Goal: Task Accomplishment & Management: Complete application form

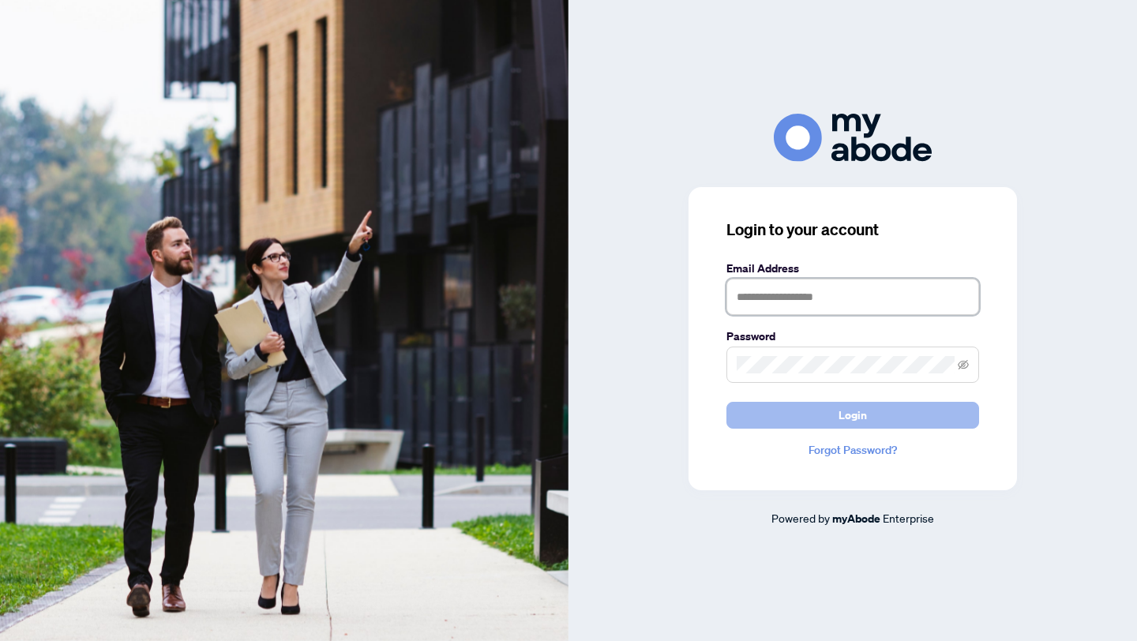
type input "**********"
click at [846, 416] on span "Login" at bounding box center [852, 415] width 28 height 25
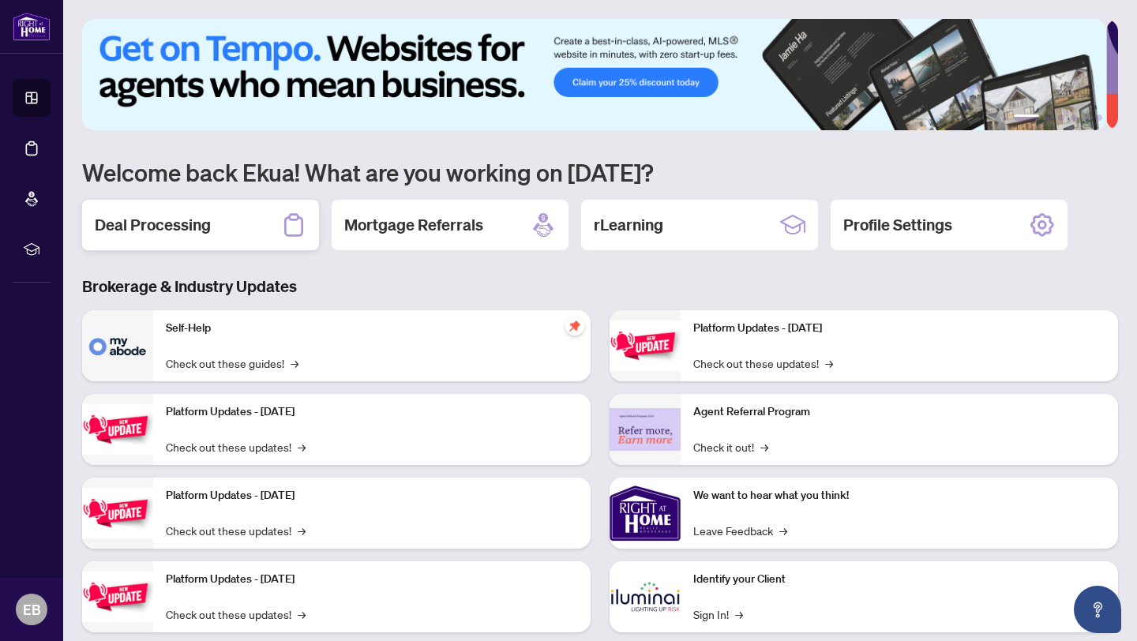
click at [202, 231] on h2 "Deal Processing" at bounding box center [153, 225] width 116 height 22
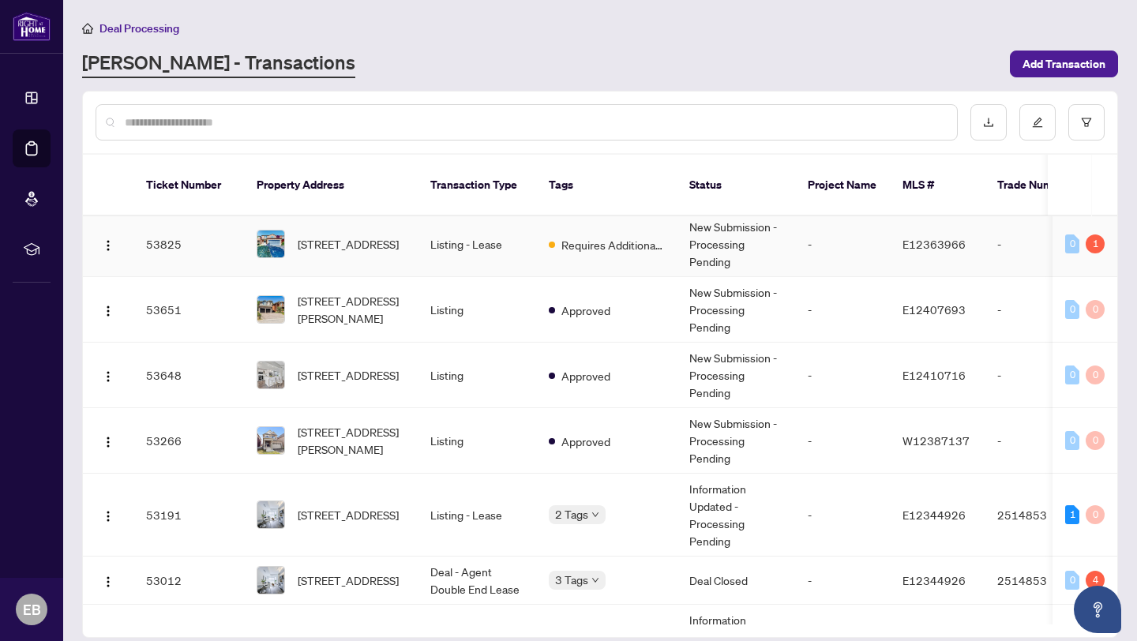
scroll to position [237, 0]
click at [201, 123] on input "text" at bounding box center [534, 122] width 819 height 17
type input "*"
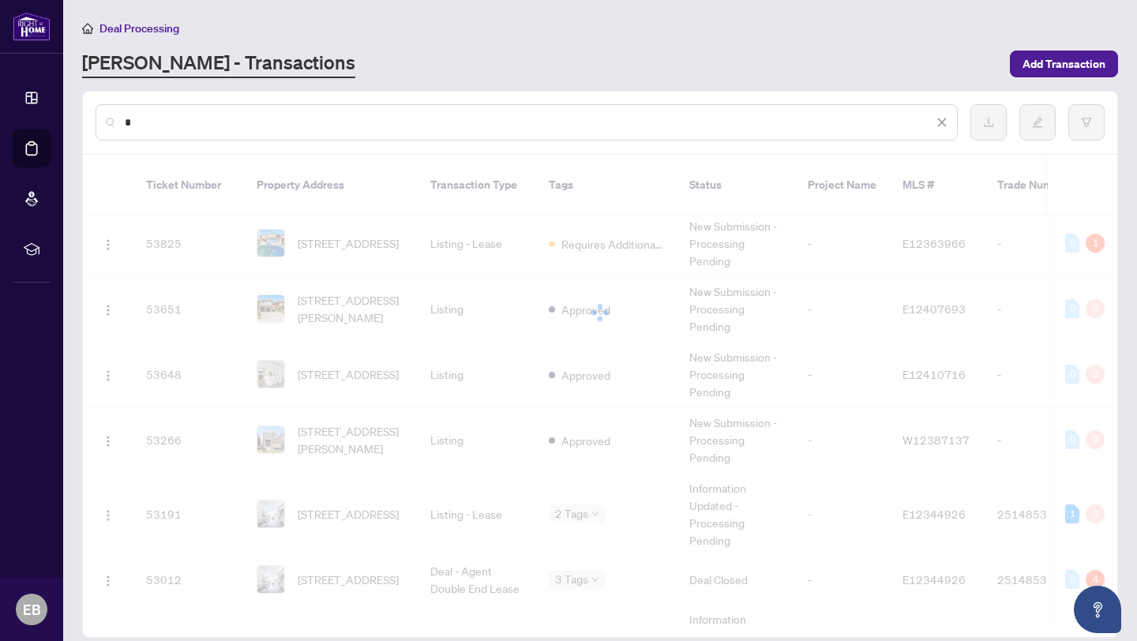
scroll to position [0, 0]
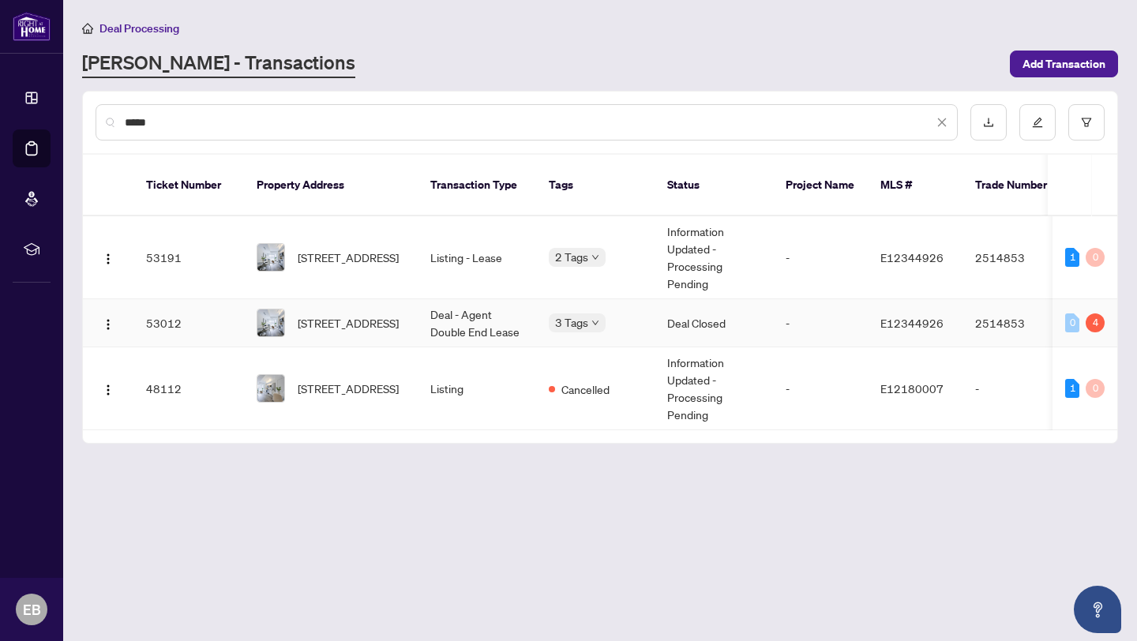
type input "*****"
click at [428, 313] on td "Deal - Agent Double End Lease" at bounding box center [477, 323] width 118 height 48
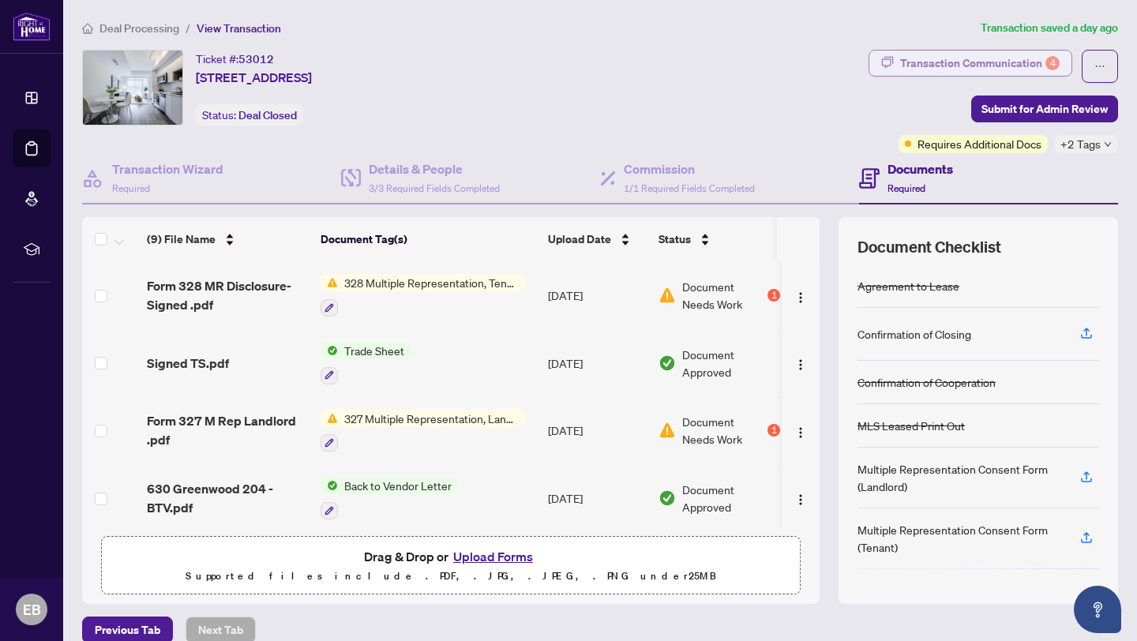
click at [1010, 60] on div "Transaction Communication 4" at bounding box center [979, 63] width 159 height 25
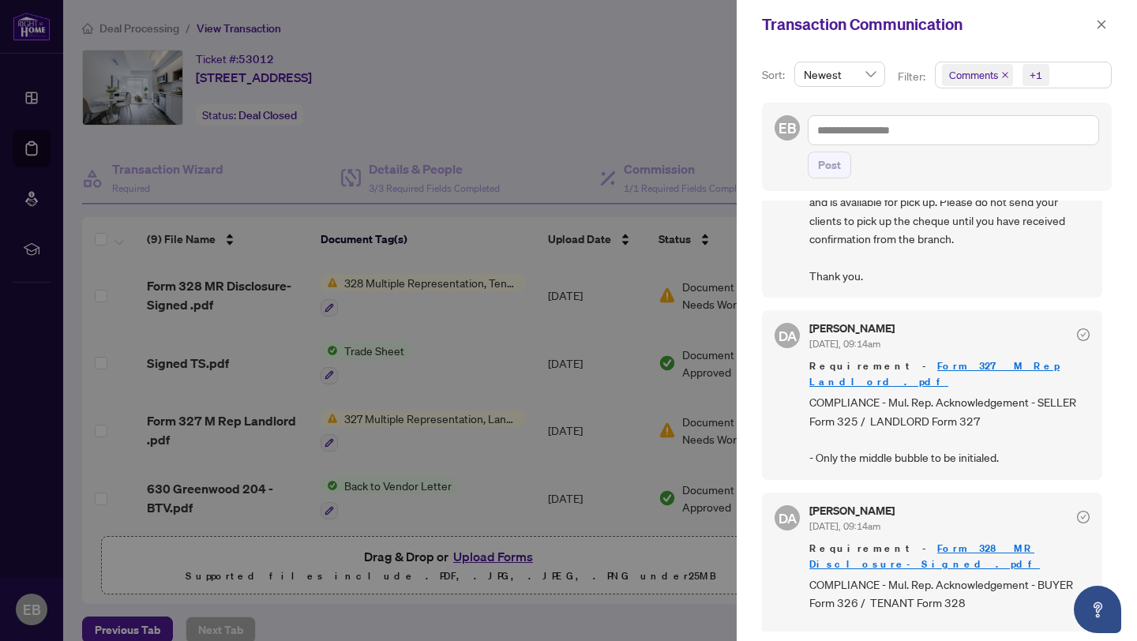
scroll to position [202, 0]
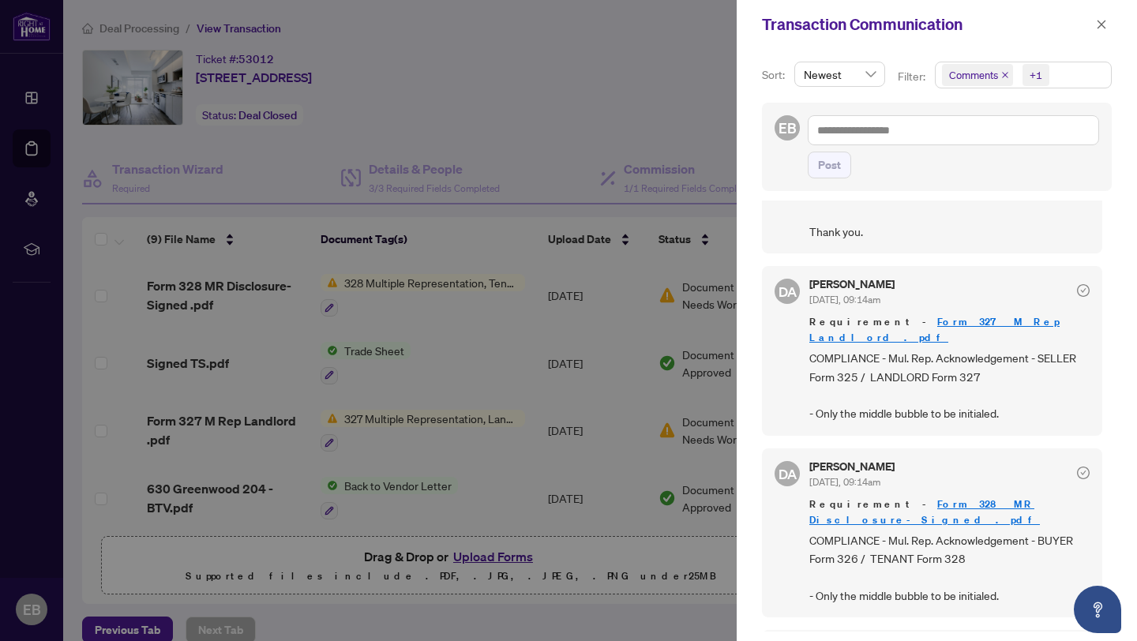
click at [945, 318] on link "Form 327 M Rep Landlord .pdf" at bounding box center [934, 329] width 250 height 29
click at [699, 125] on div at bounding box center [568, 320] width 1137 height 641
click at [1099, 21] on icon "close" at bounding box center [1101, 24] width 9 height 9
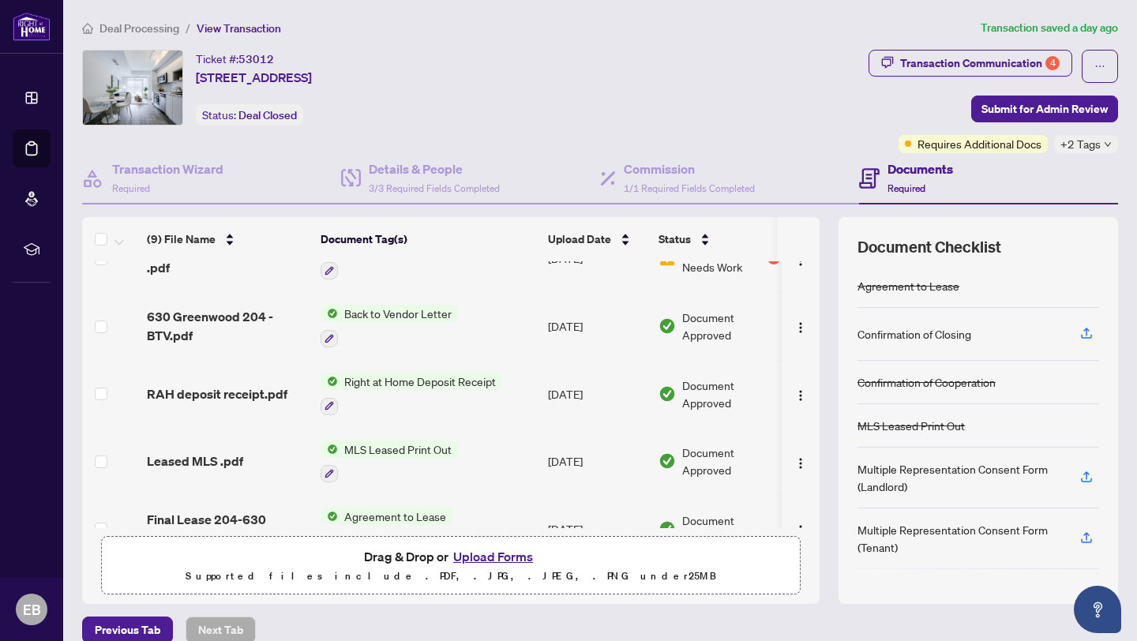
scroll to position [0, 0]
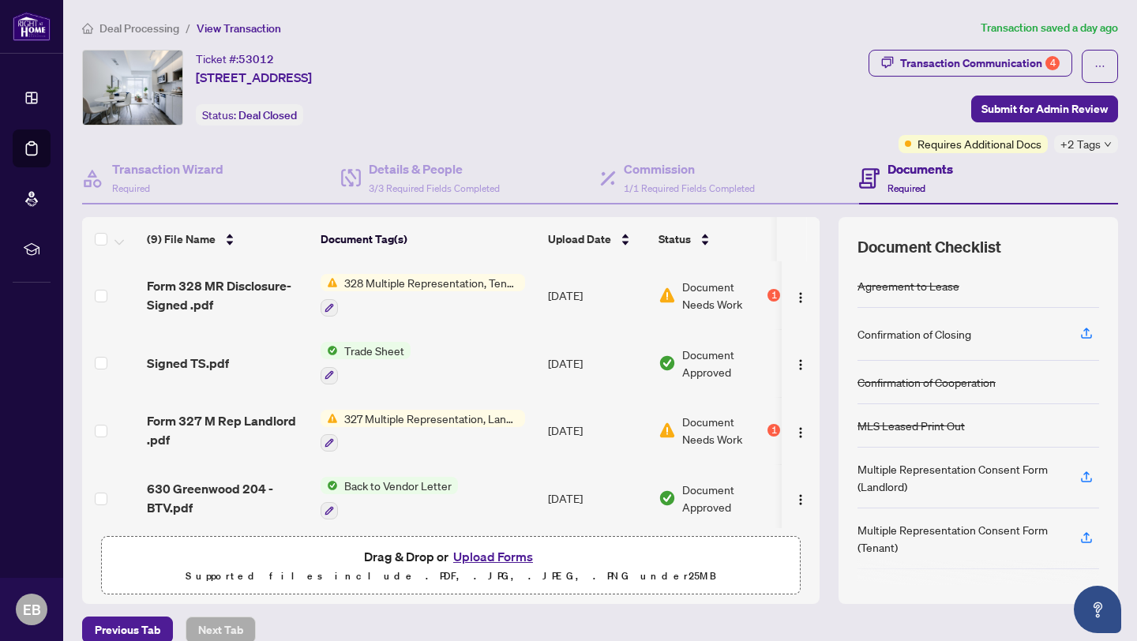
click at [497, 557] on button "Upload Forms" at bounding box center [492, 556] width 89 height 21
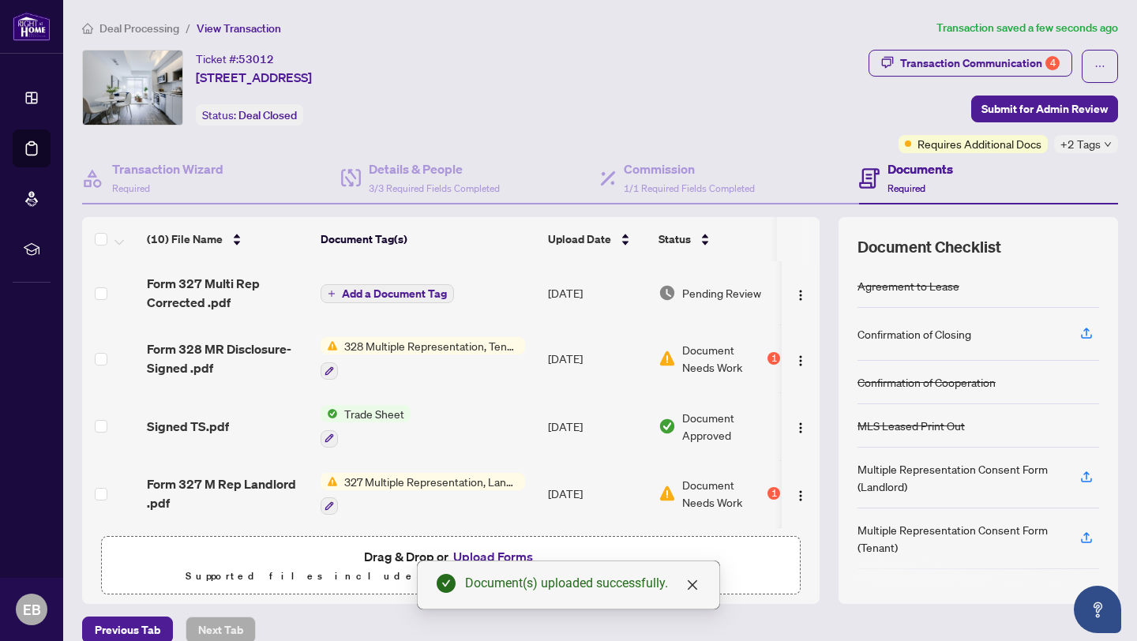
click at [366, 284] on button "Add a Document Tag" at bounding box center [387, 293] width 133 height 19
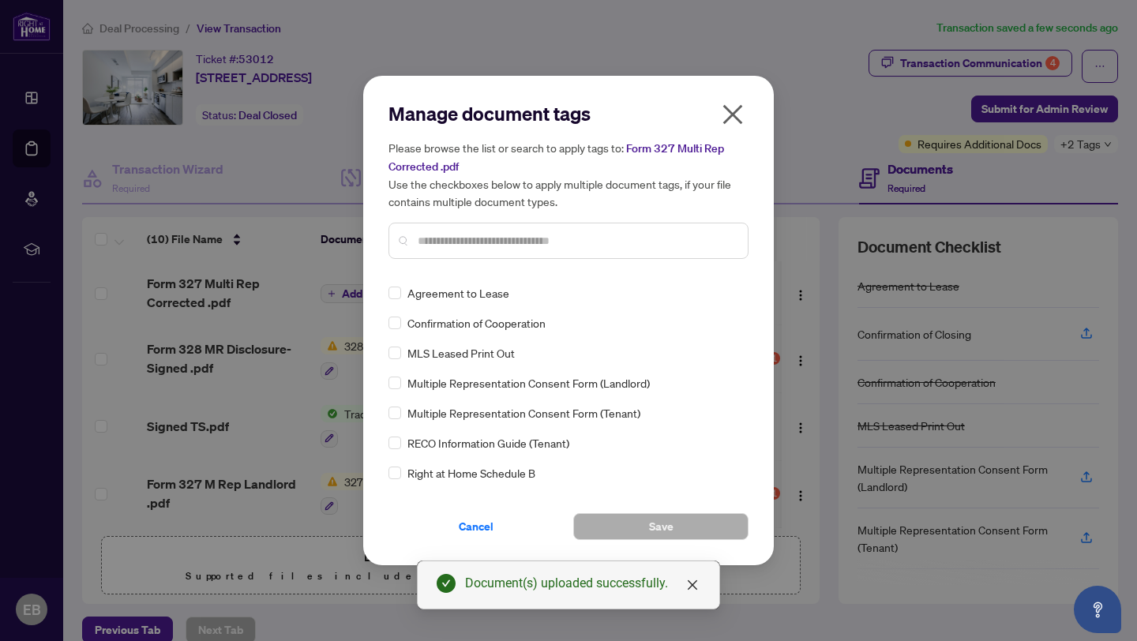
click at [421, 264] on div "Manage document tags Please browse the list or search to apply tags to: Form 32…" at bounding box center [568, 186] width 360 height 171
click at [426, 234] on input "text" at bounding box center [576, 240] width 317 height 17
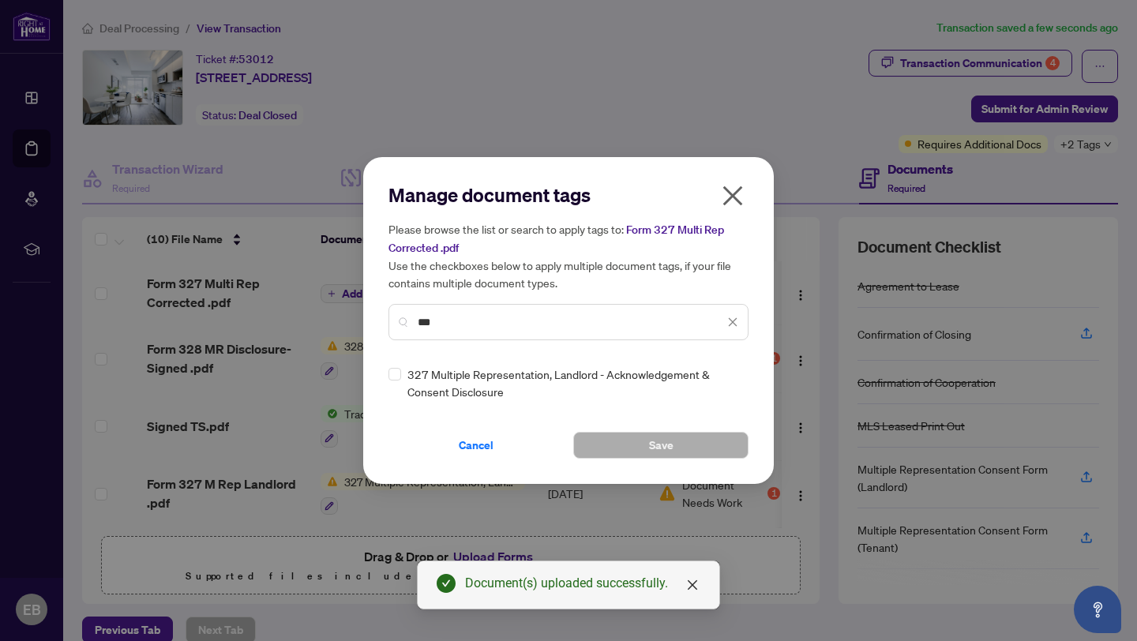
type input "***"
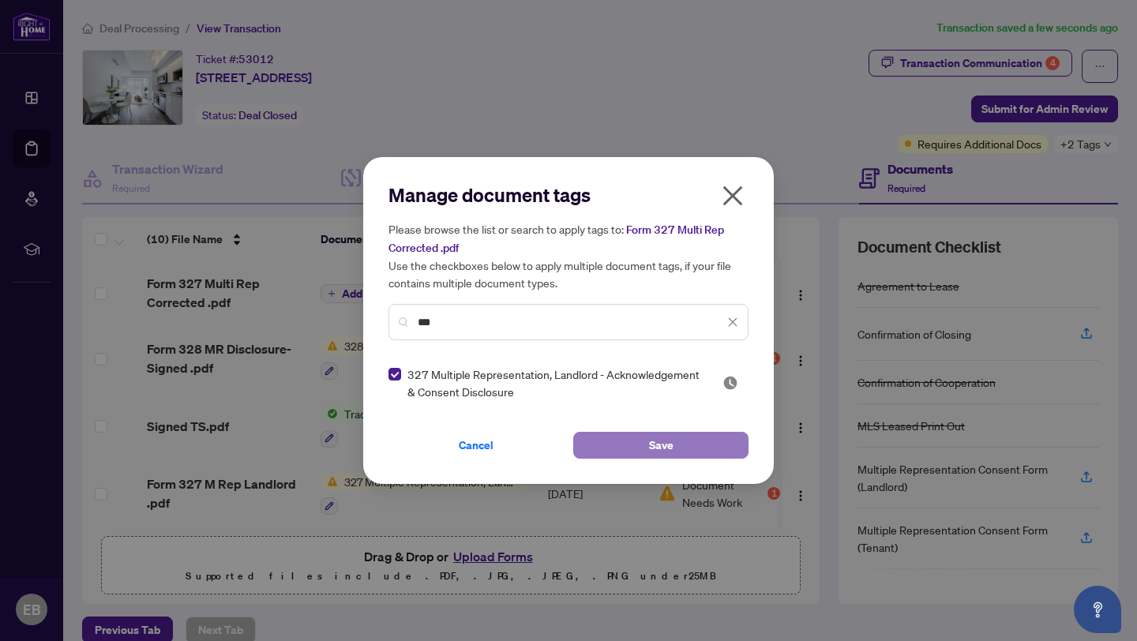
click at [667, 446] on span "Save" at bounding box center [661, 445] width 24 height 25
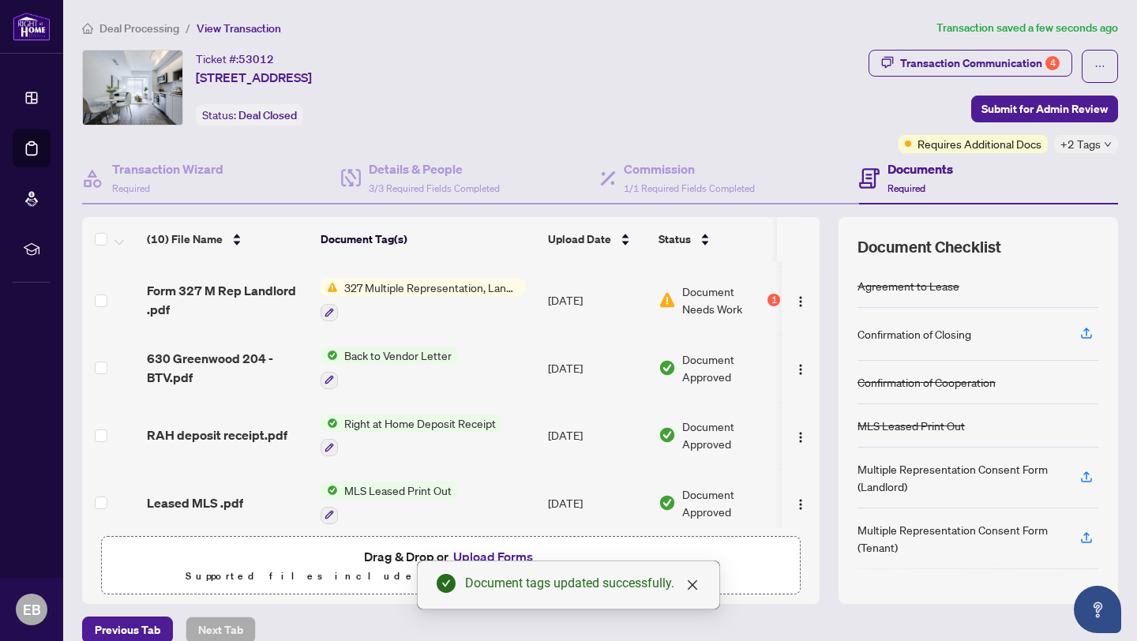
scroll to position [403, 0]
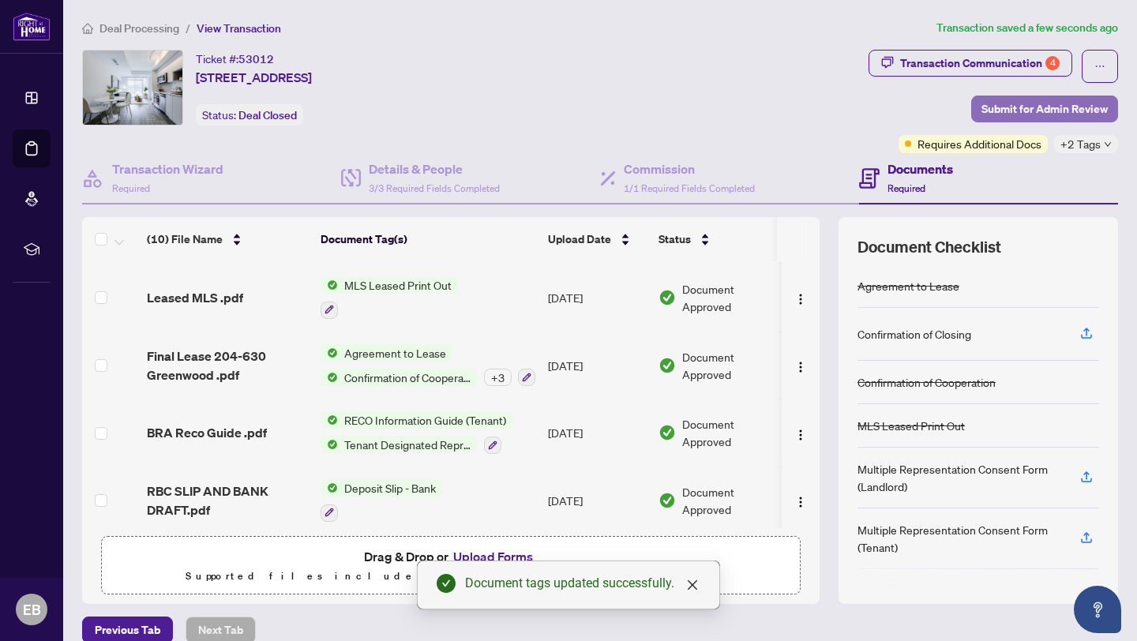
click at [1006, 109] on span "Submit for Admin Review" at bounding box center [1044, 108] width 126 height 25
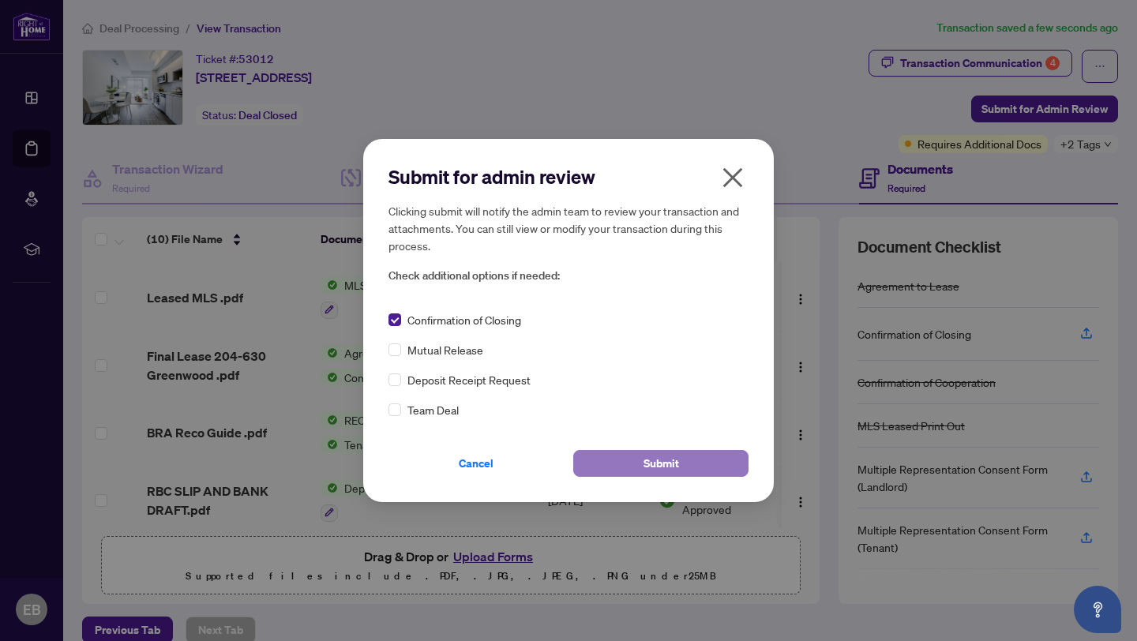
click at [648, 457] on span "Submit" at bounding box center [661, 463] width 36 height 25
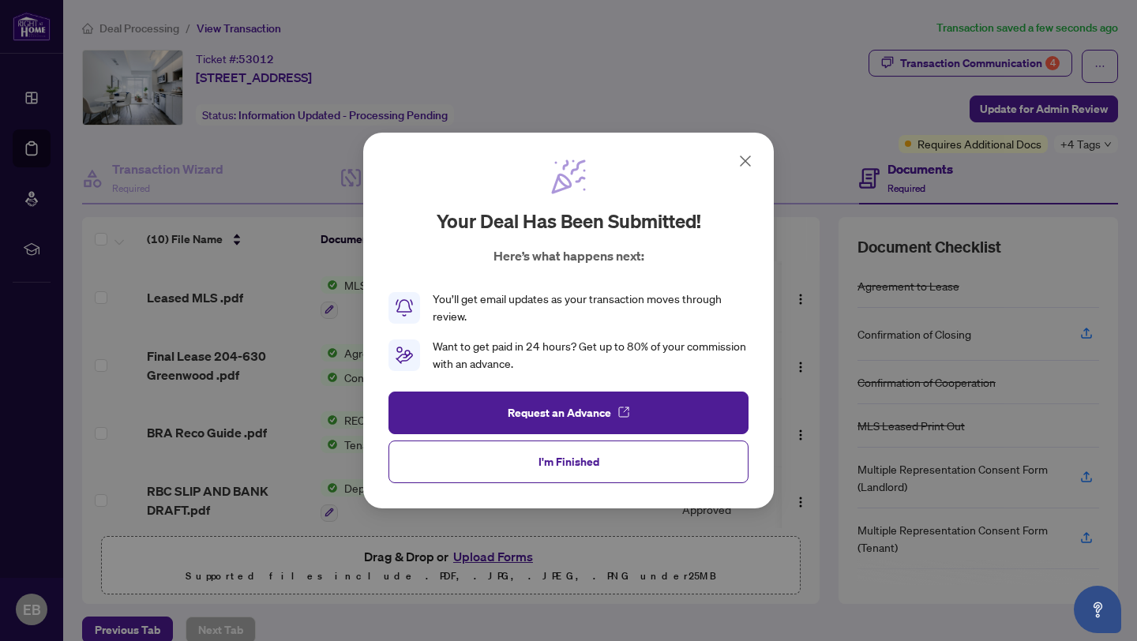
click at [568, 456] on span "I'm Finished" at bounding box center [568, 461] width 61 height 25
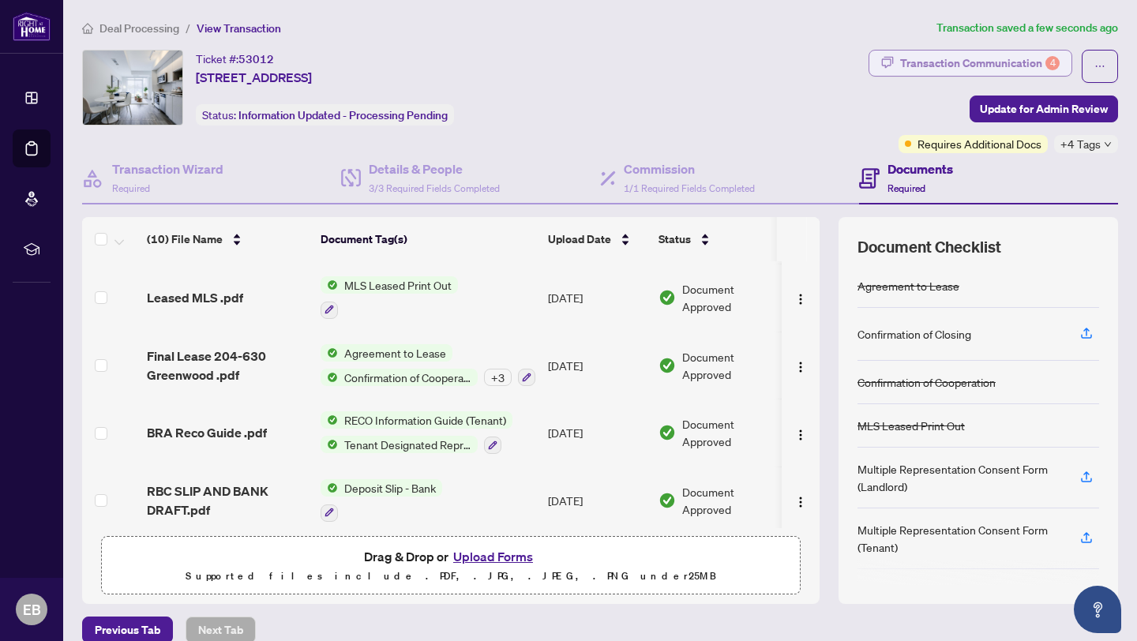
click at [989, 62] on div "Transaction Communication 4" at bounding box center [979, 63] width 159 height 25
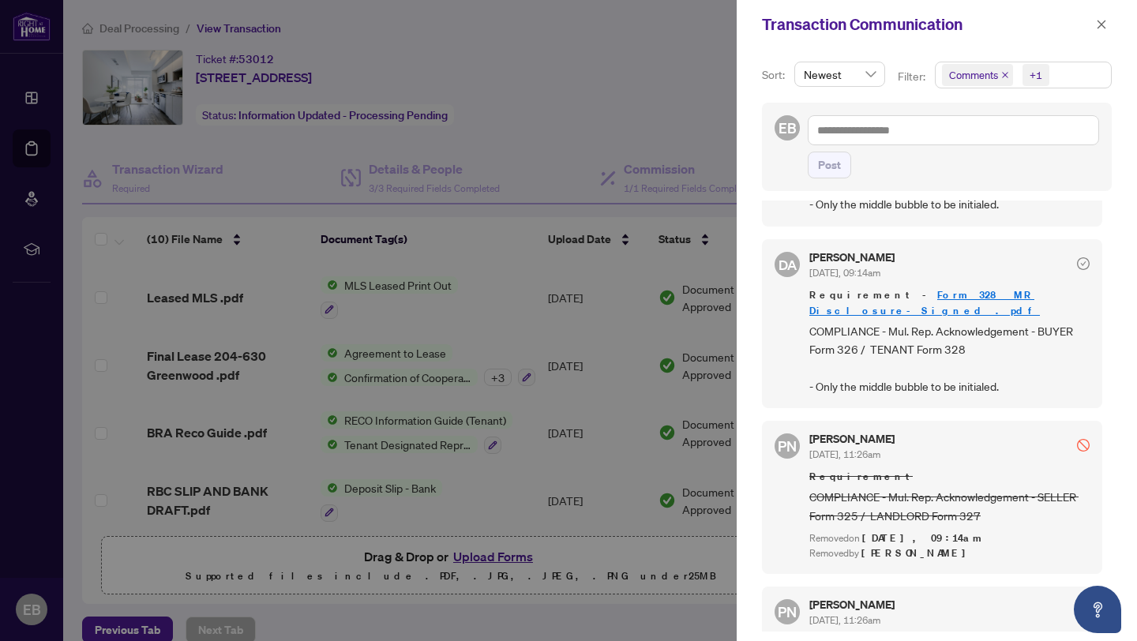
scroll to position [415, 0]
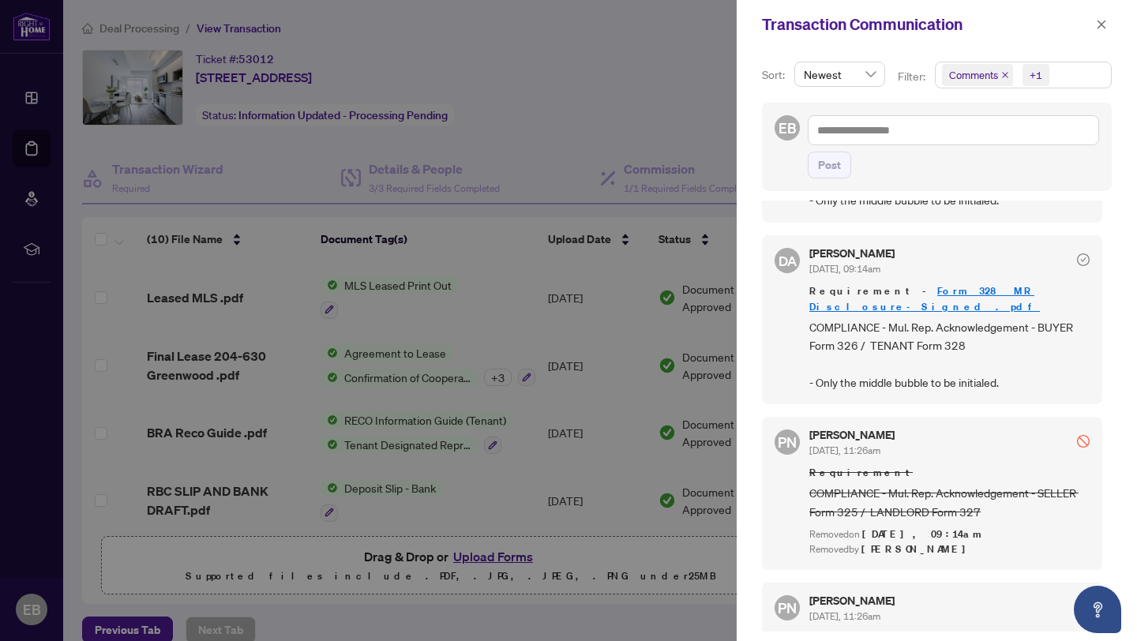
click at [925, 284] on link "Form 328 MR Disclosure-Signed .pdf" at bounding box center [924, 298] width 231 height 29
click at [759, 15] on div "Transaction Communication" at bounding box center [937, 24] width 400 height 49
click at [792, 41] on div "Transaction Communication" at bounding box center [937, 24] width 400 height 49
click at [1100, 23] on icon "close" at bounding box center [1101, 24] width 11 height 11
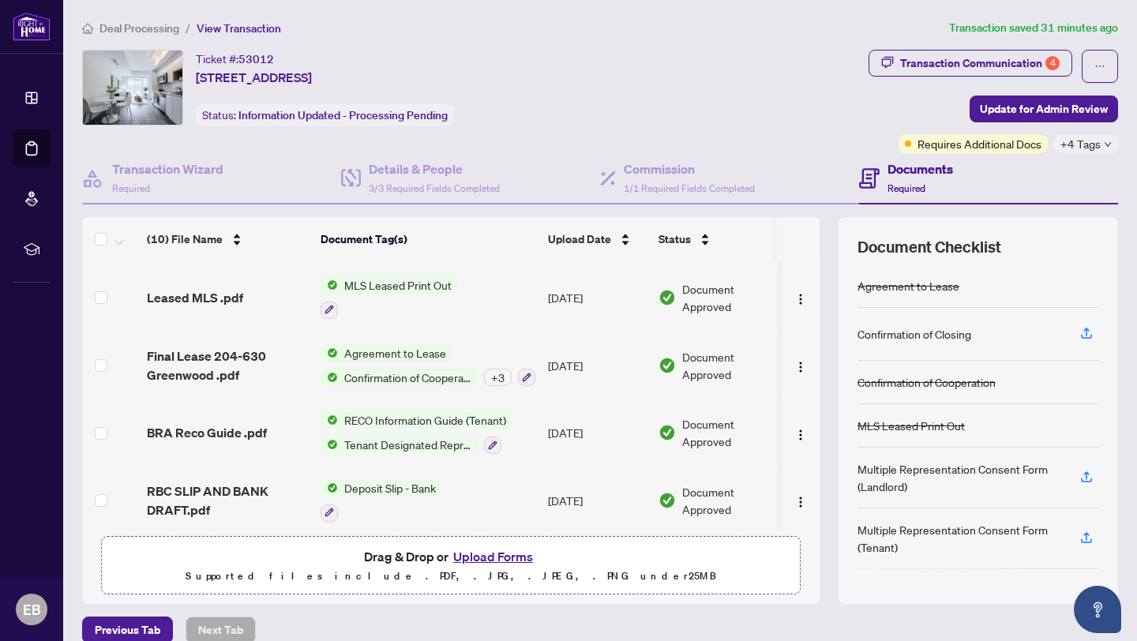
click at [488, 555] on button "Upload Forms" at bounding box center [492, 556] width 89 height 21
click at [489, 557] on button "Upload Forms" at bounding box center [492, 556] width 89 height 21
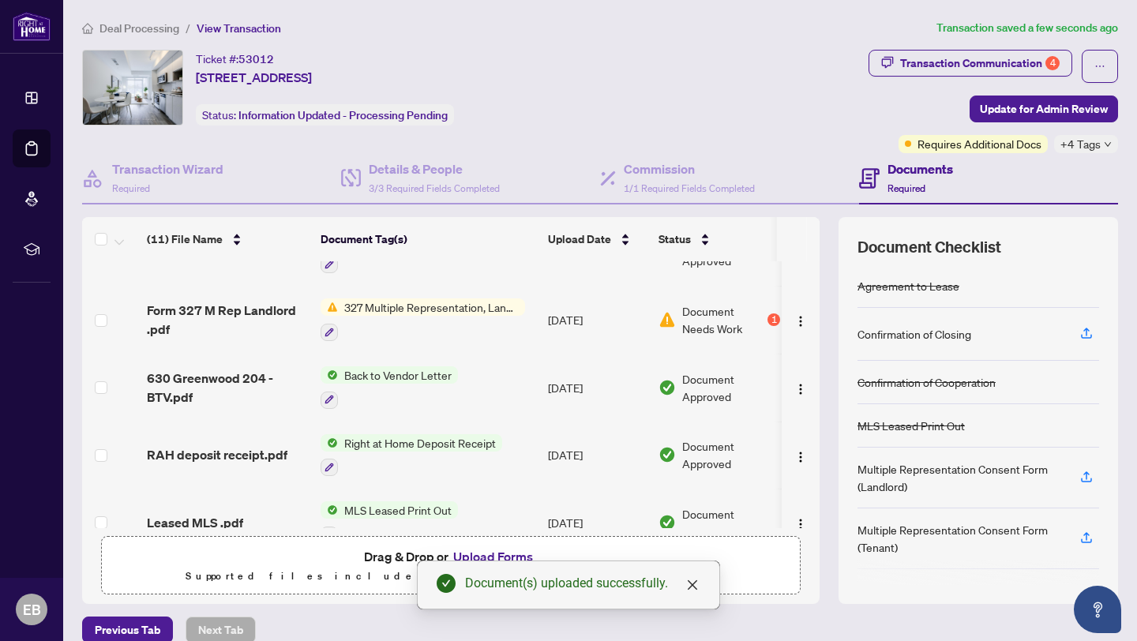
scroll to position [0, 0]
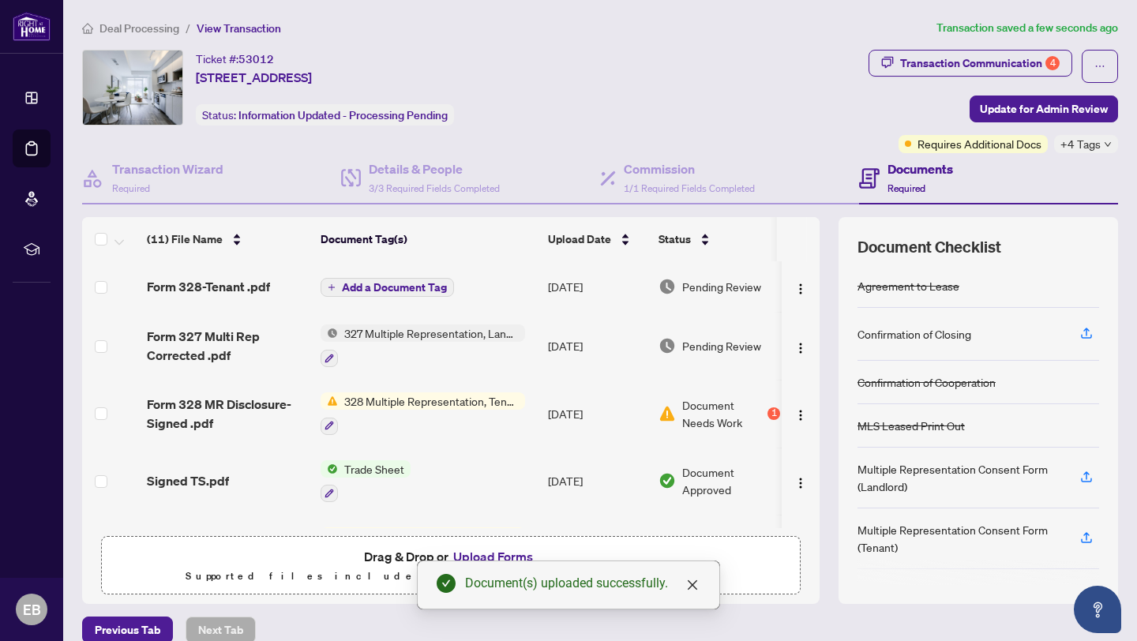
click at [405, 282] on span "Add a Document Tag" at bounding box center [394, 287] width 105 height 11
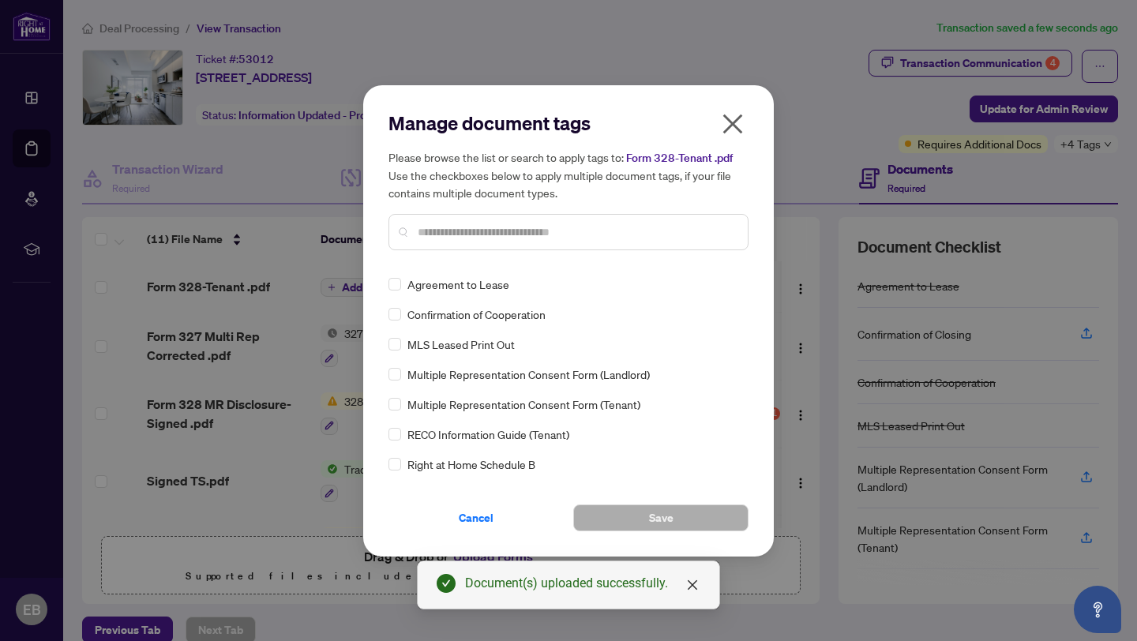
click at [448, 241] on input "text" at bounding box center [576, 231] width 317 height 17
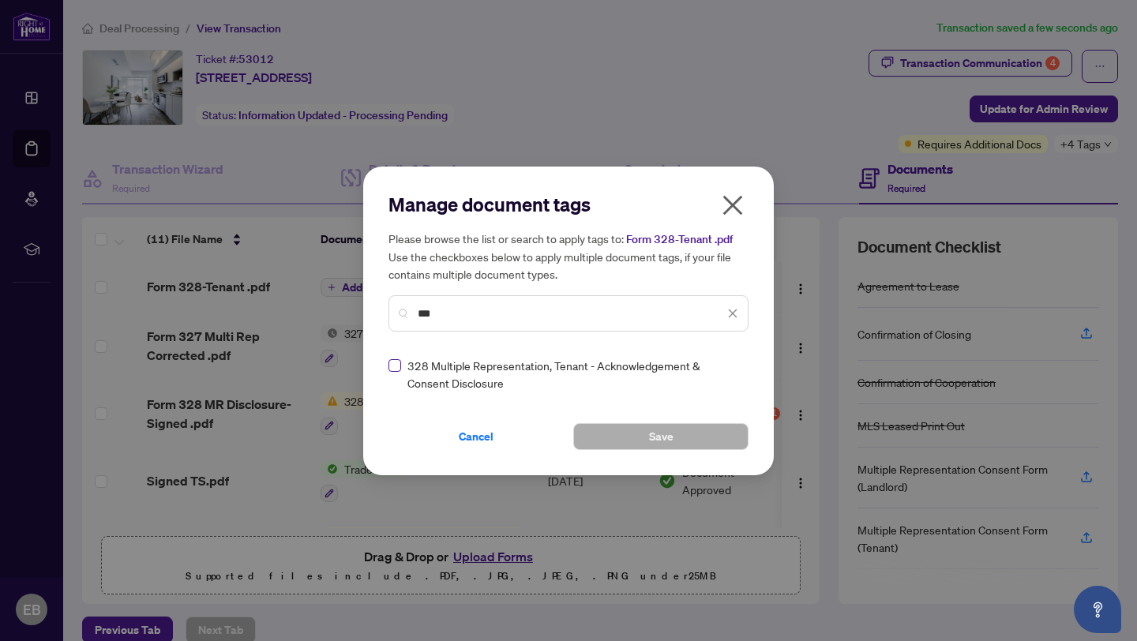
type input "***"
click at [656, 444] on span "Save" at bounding box center [661, 436] width 24 height 25
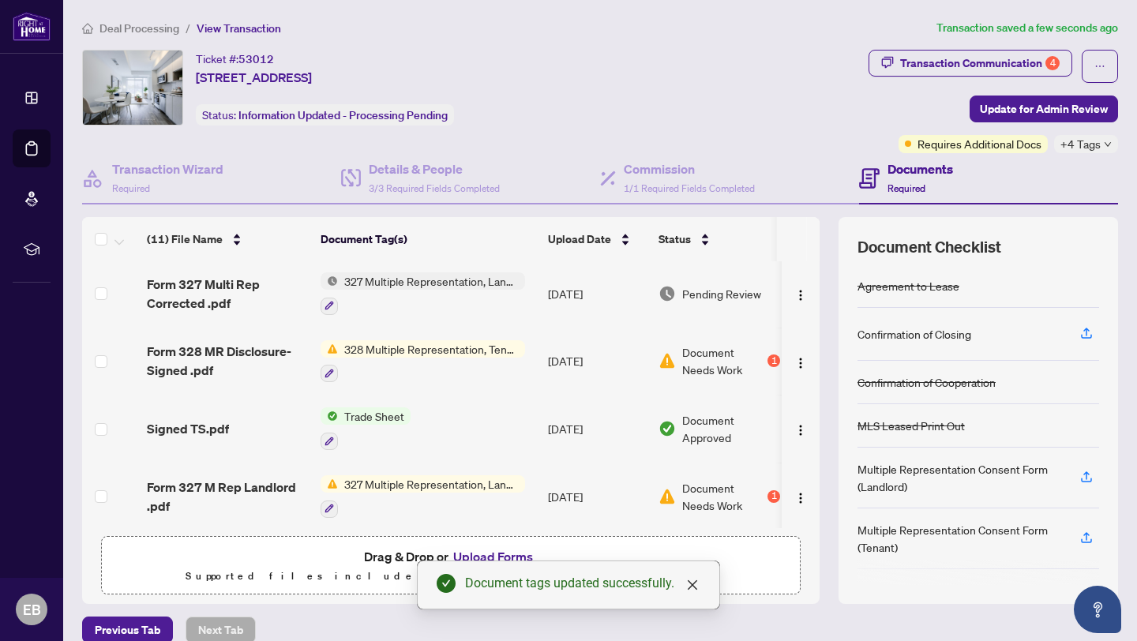
scroll to position [306, 0]
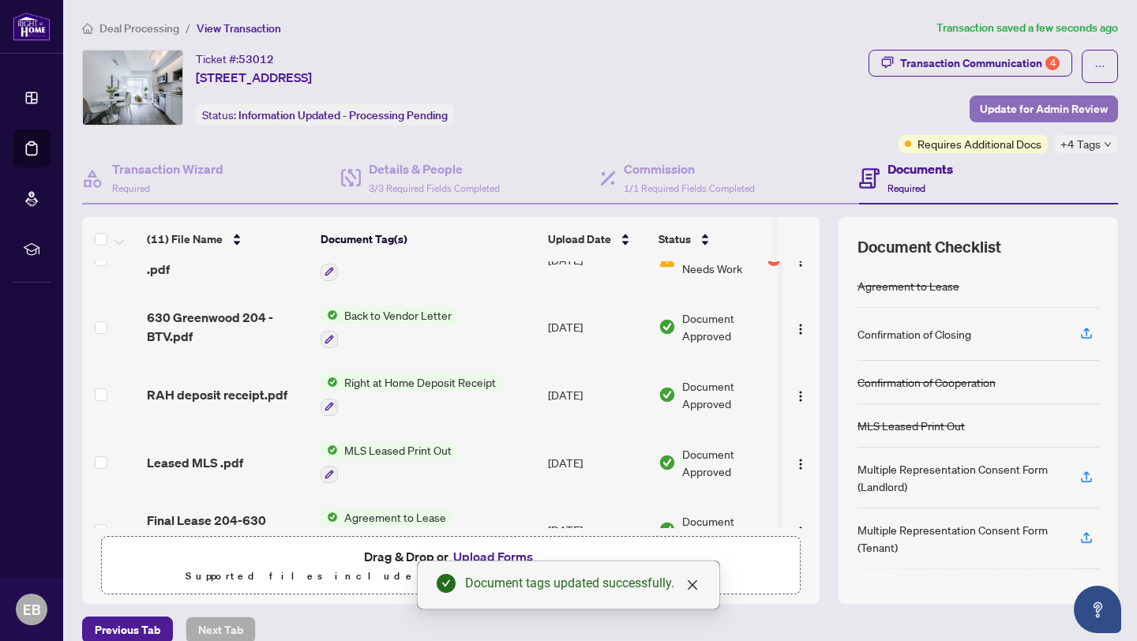
click at [1023, 106] on span "Update for Admin Review" at bounding box center [1044, 108] width 128 height 25
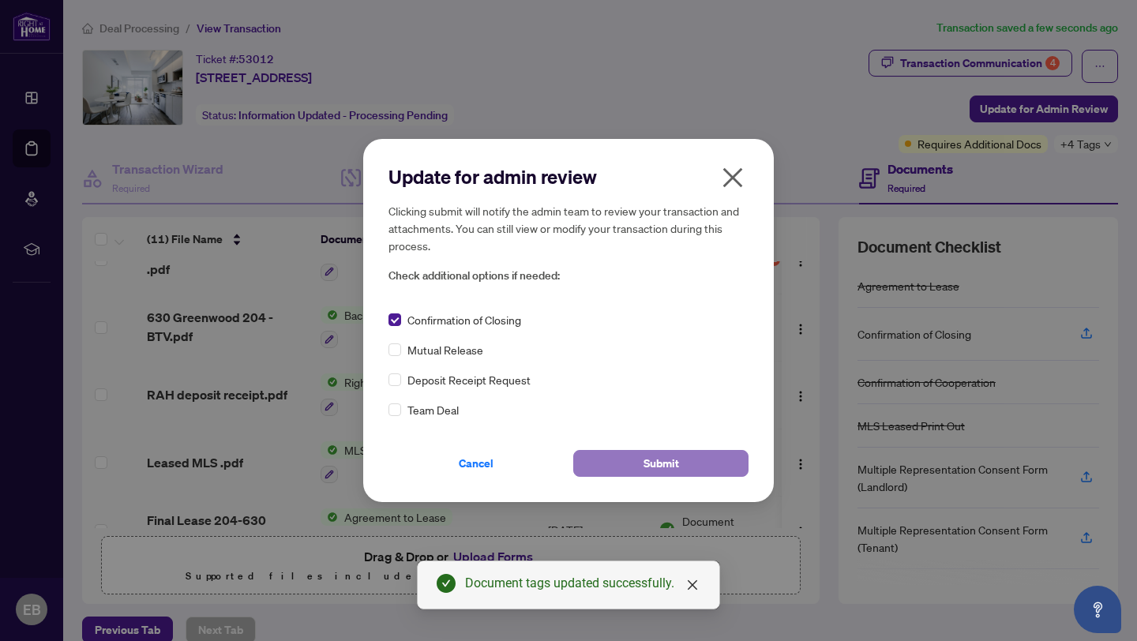
click at [660, 457] on span "Submit" at bounding box center [661, 463] width 36 height 25
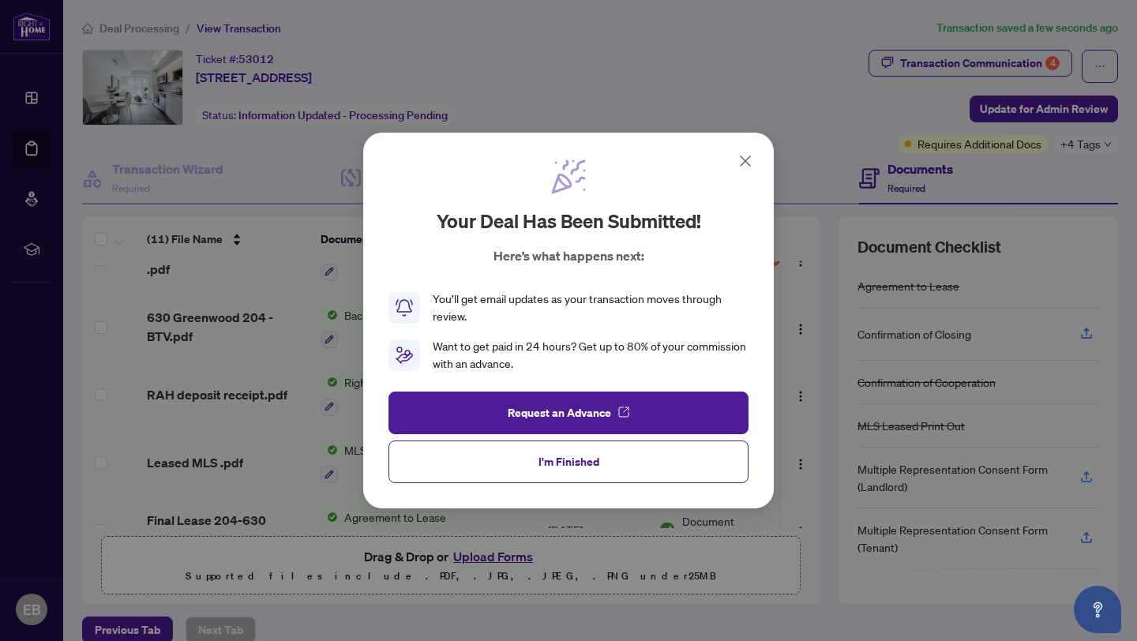
click at [561, 456] on span "I'm Finished" at bounding box center [568, 461] width 61 height 25
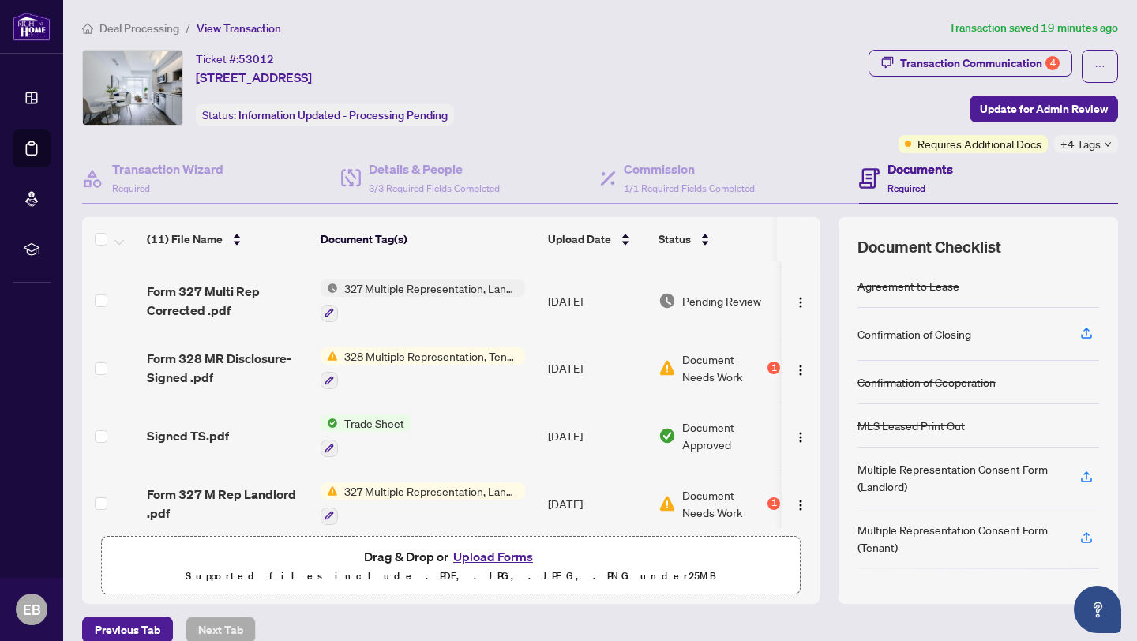
scroll to position [0, 0]
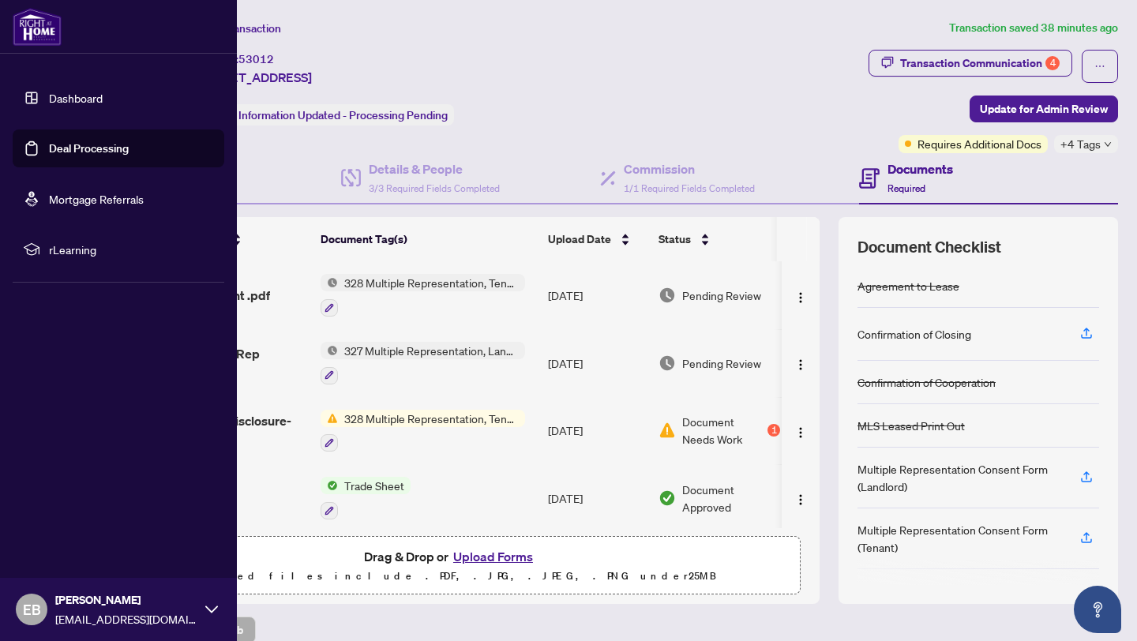
click at [103, 97] on link "Dashboard" at bounding box center [76, 98] width 54 height 14
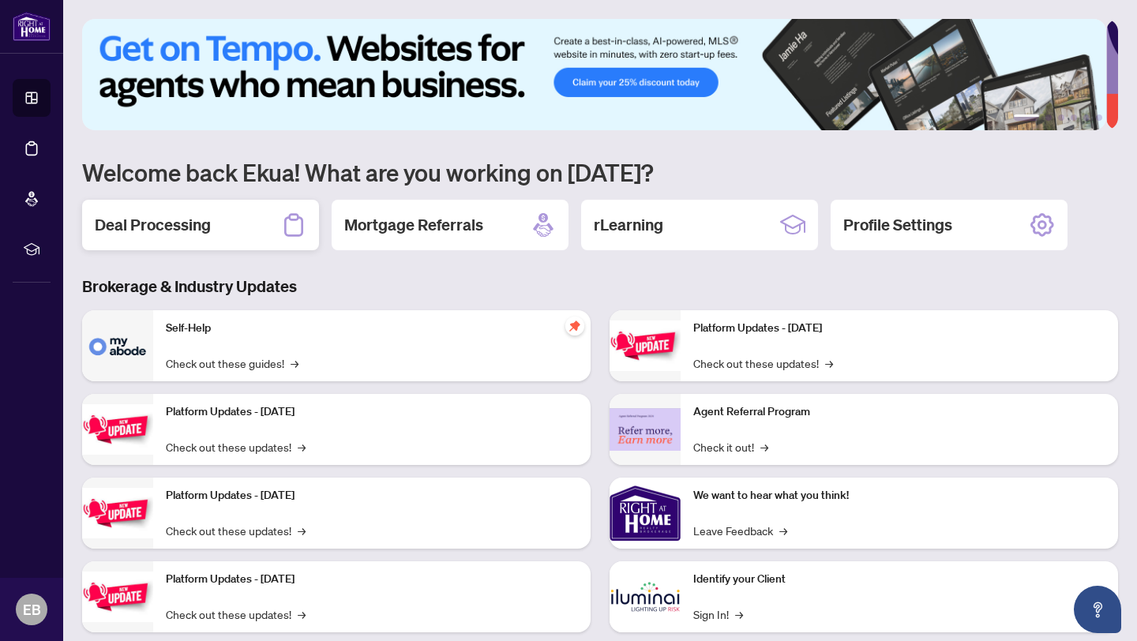
click at [169, 222] on h2 "Deal Processing" at bounding box center [153, 225] width 116 height 22
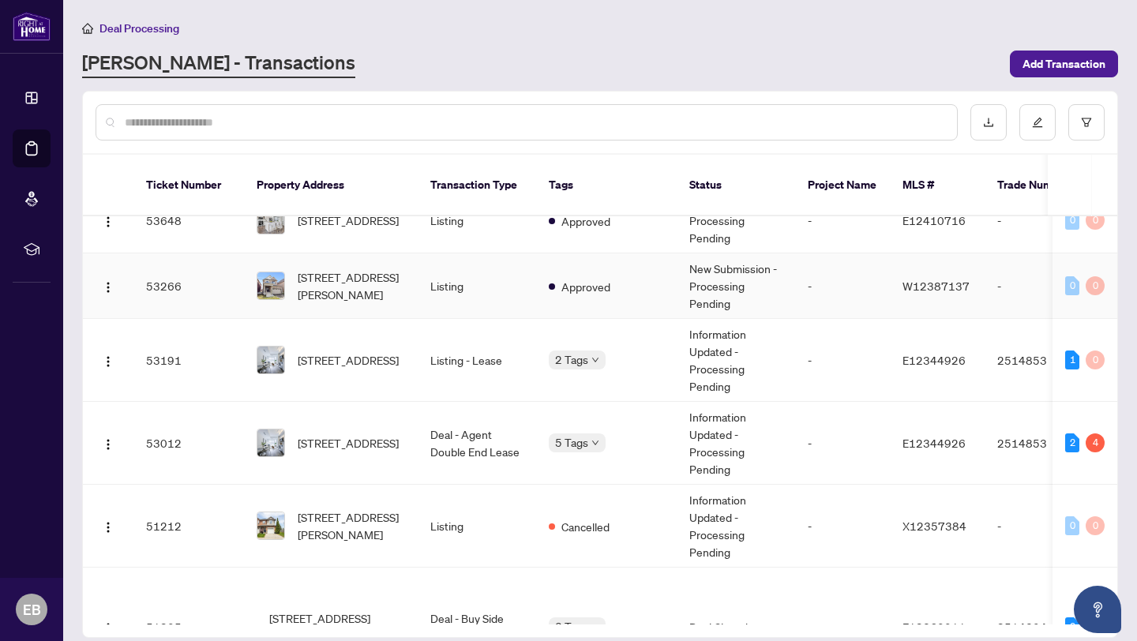
scroll to position [394, 0]
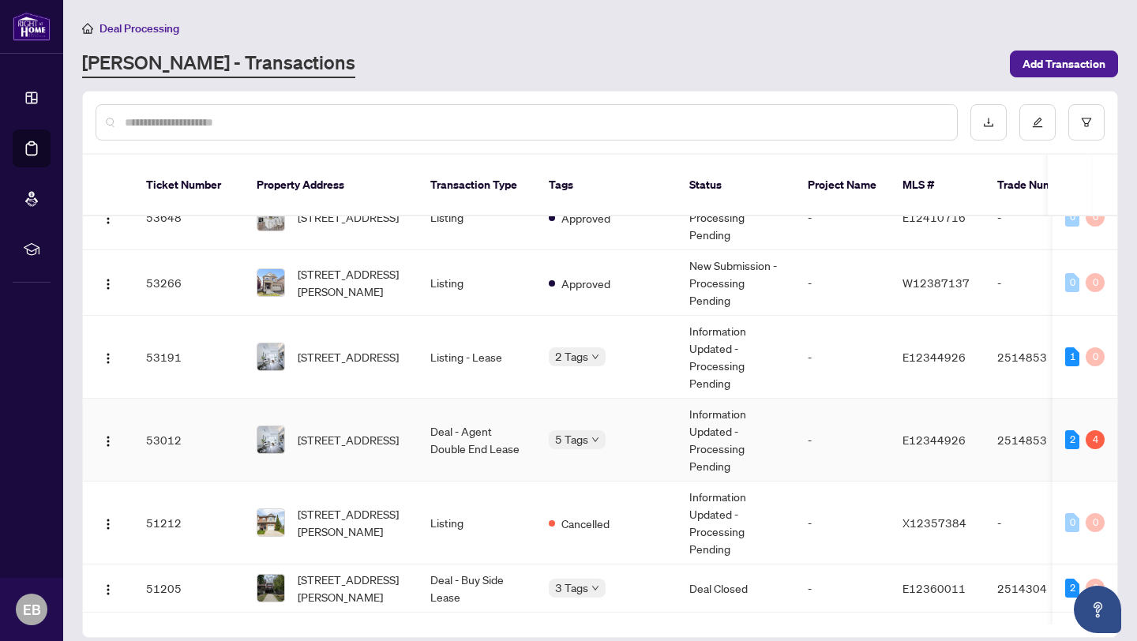
click at [465, 438] on td "Deal - Agent Double End Lease" at bounding box center [477, 440] width 118 height 83
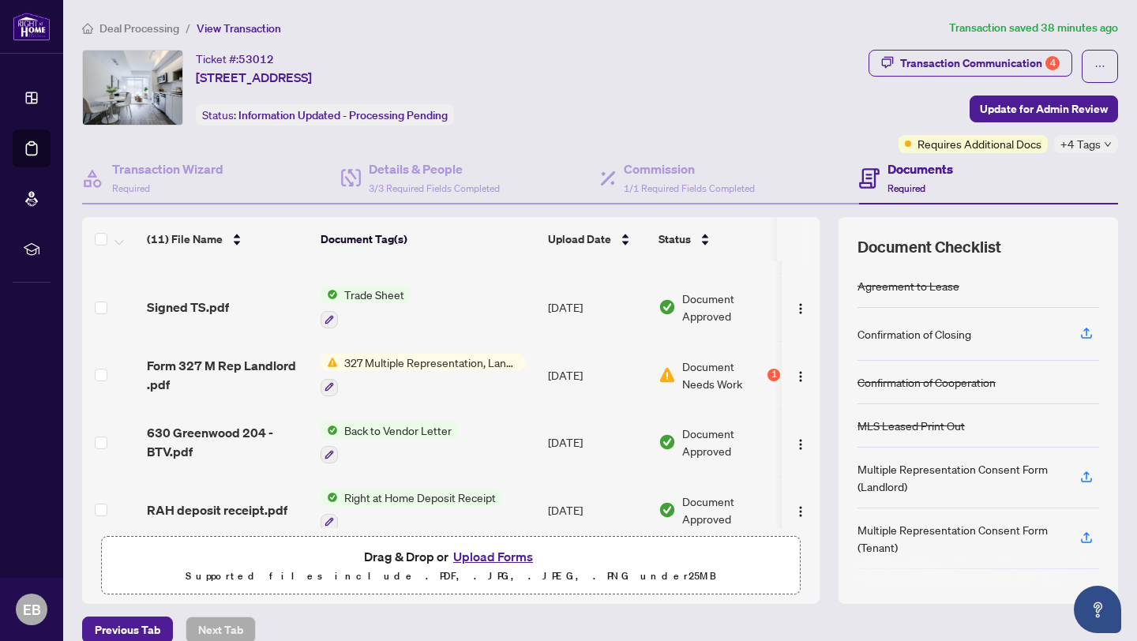
scroll to position [211, 0]
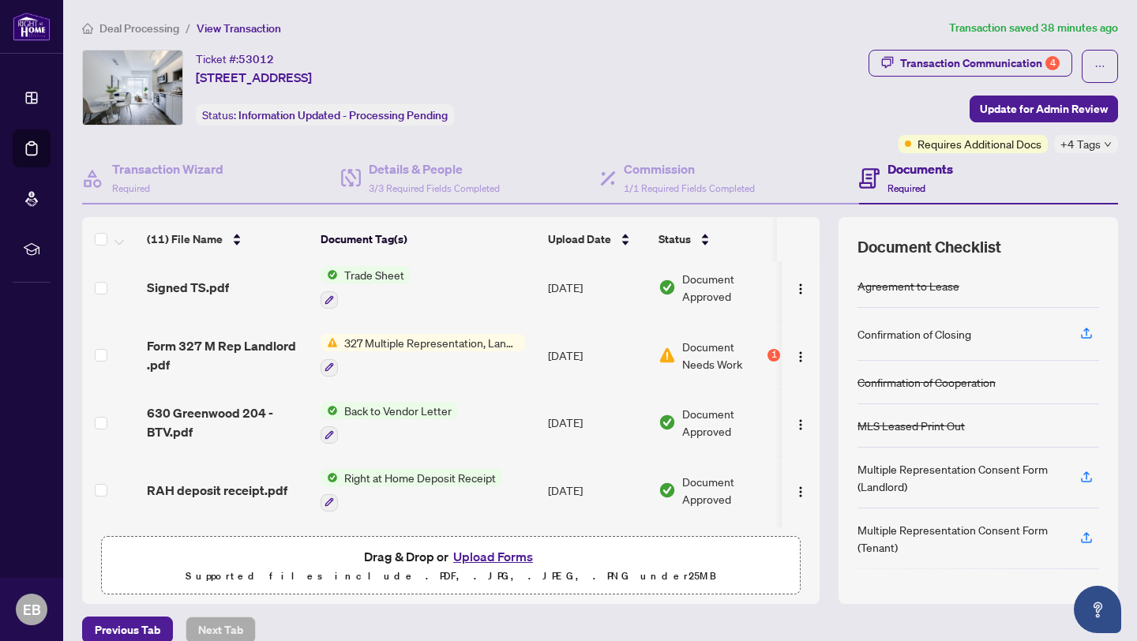
click at [373, 271] on span "Trade Sheet" at bounding box center [374, 274] width 73 height 17
click at [336, 349] on span "Trade Sheet" at bounding box center [333, 347] width 73 height 17
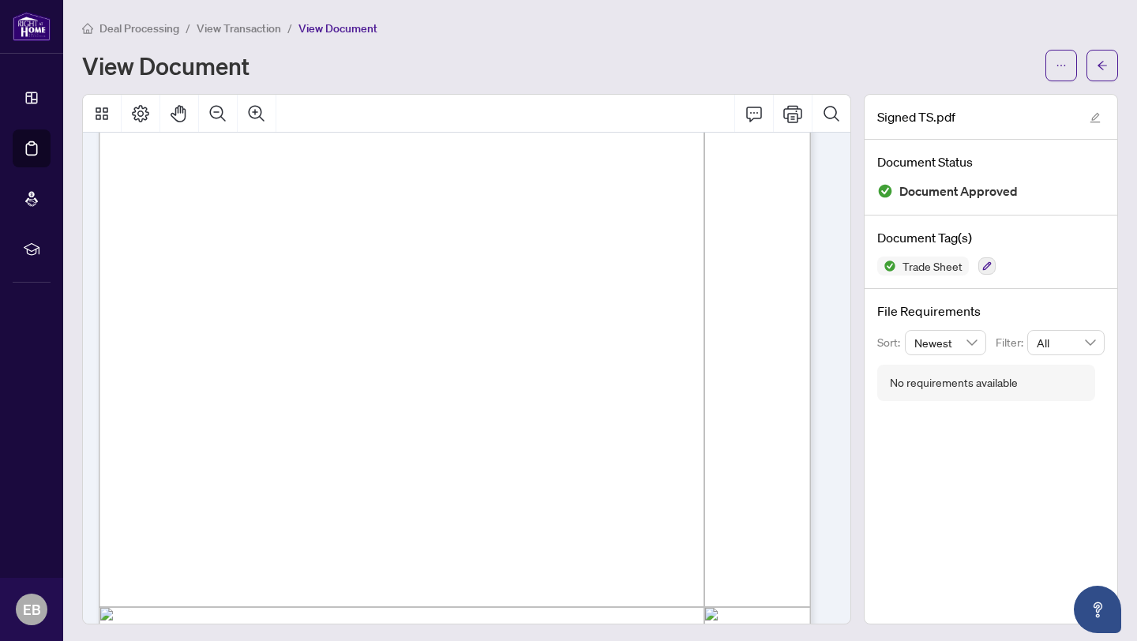
scroll to position [200, 0]
click at [281, 393] on div "DigiSign Verified - 8807c945-d3cd-4f39-9d01-2e04c83afcde EKUA BAMFO" at bounding box center [623, 628] width 1049 height 1358
click at [287, 377] on div "DigiSign Verified - 8807c945-d3cd-4f39-9d01-2e04c83afcde EKUA BAMFO" at bounding box center [623, 628] width 1049 height 1358
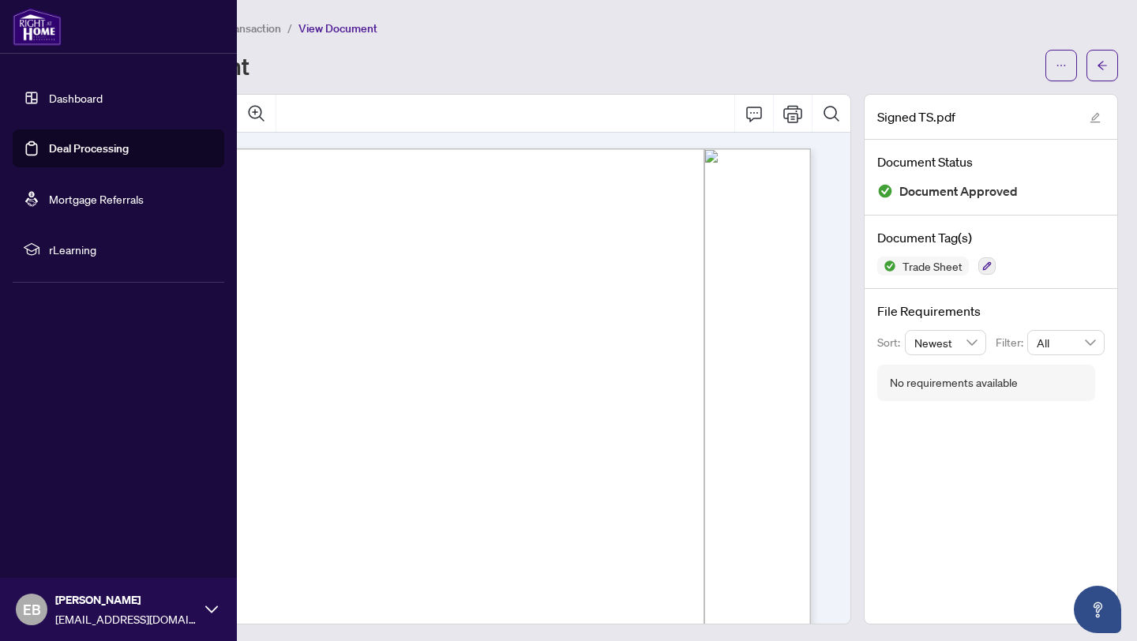
click at [62, 93] on link "Dashboard" at bounding box center [76, 98] width 54 height 14
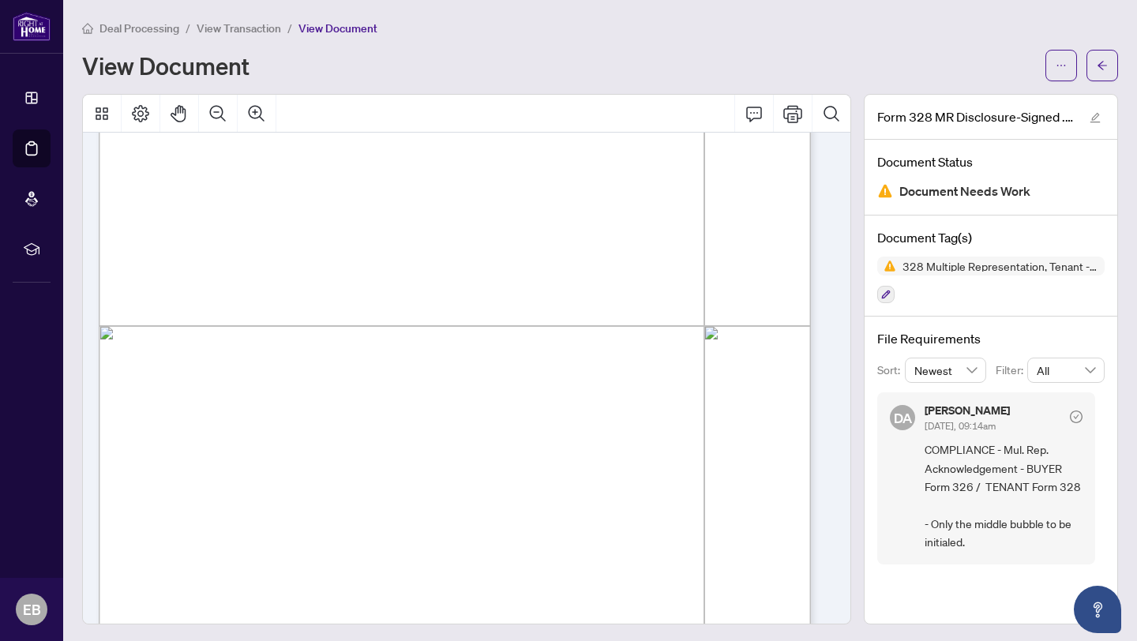
scroll to position [462, 0]
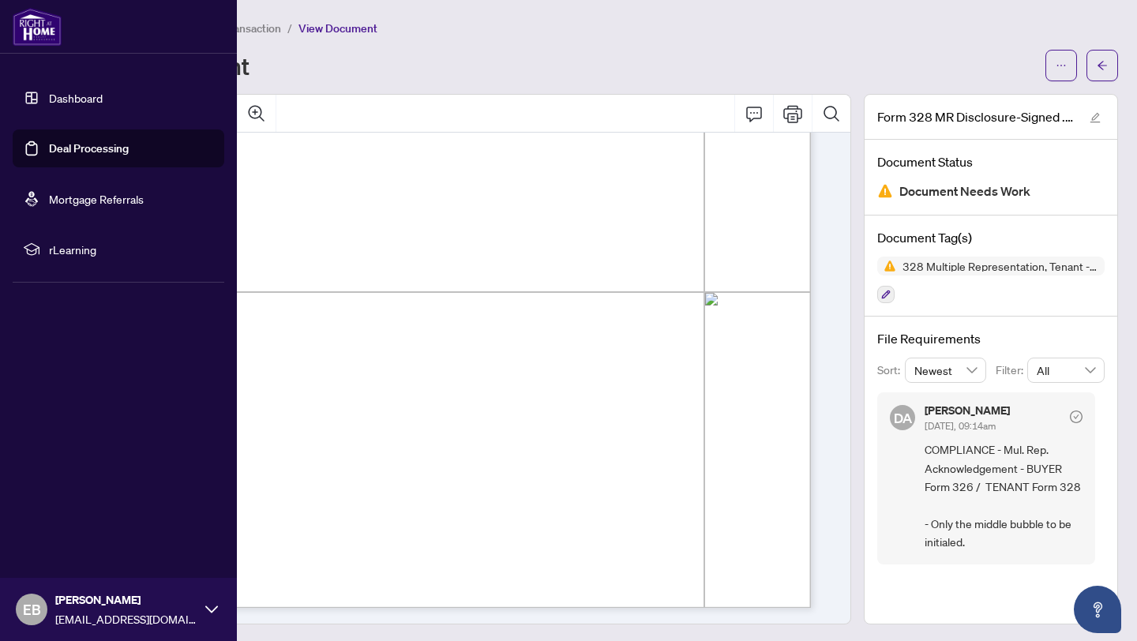
click at [83, 98] on link "Dashboard" at bounding box center [76, 98] width 54 height 14
